Goal: Transaction & Acquisition: Purchase product/service

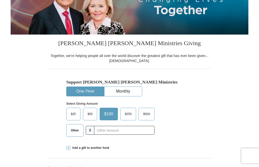
scroll to position [79, 0]
click at [110, 135] on input "text" at bounding box center [124, 130] width 60 height 9
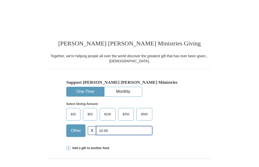
scroll to position [115, 0]
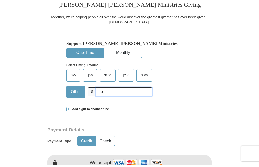
type input "1"
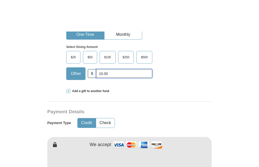
scroll to position [168, 0]
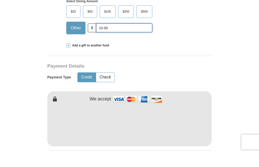
type input "10.00"
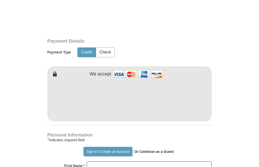
scroll to position [253, 0]
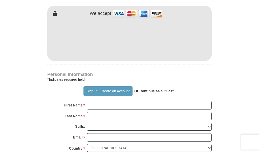
click at [127, 102] on button "Sign In / Create an Account" at bounding box center [107, 105] width 49 height 10
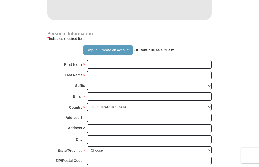
scroll to position [309, 0]
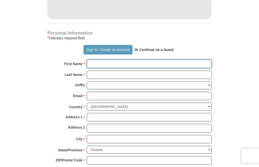
click at [109, 68] on input "First Name *" at bounding box center [149, 64] width 125 height 9
type input "[PERSON_NAME]"
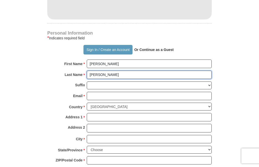
type input "[PERSON_NAME]"
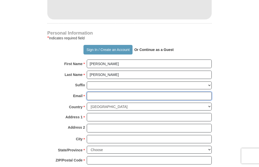
click at [121, 101] on input "Email *" at bounding box center [149, 96] width 125 height 9
type input "[EMAIL_ADDRESS][DOMAIN_NAME]"
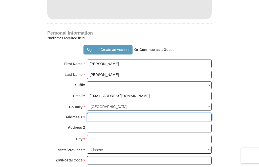
click at [116, 122] on input "Address 1 *" at bounding box center [149, 117] width 125 height 9
type input "[STREET_ADDRESS]"
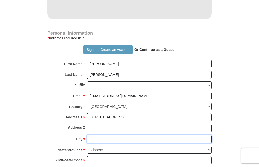
click at [102, 144] on input "City *" at bounding box center [149, 139] width 125 height 9
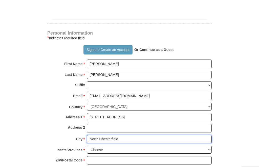
scroll to position [328, 0]
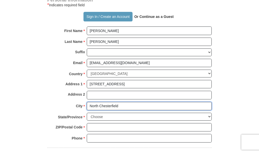
type input "North Chesterfield"
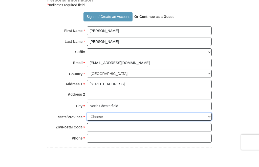
click at [209, 127] on select "Choose [US_STATE] [US_STATE] [US_STATE] [US_STATE] [US_STATE] Armed Forces Amer…" at bounding box center [149, 131] width 125 height 8
select select "VA"
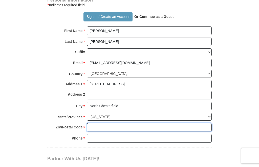
click at [106, 132] on input "ZIP/Postal Code *" at bounding box center [149, 127] width 125 height 9
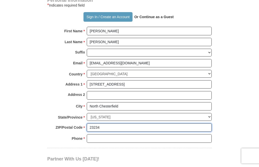
type input "23234"
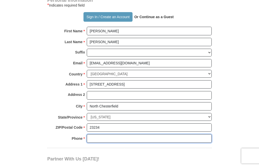
click at [107, 143] on input "Phone * *" at bounding box center [149, 138] width 125 height 9
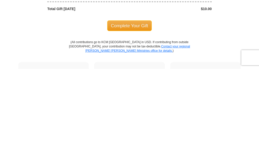
scroll to position [459, 0]
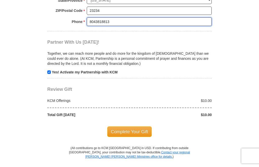
type input "8043818813"
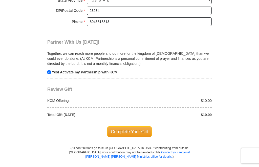
click at [148, 137] on span "Complete Your Gift" at bounding box center [129, 132] width 45 height 11
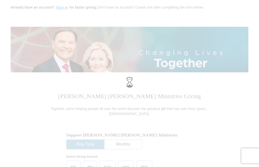
scroll to position [0, 0]
